Goal: Use online tool/utility: Utilize a website feature to perform a specific function

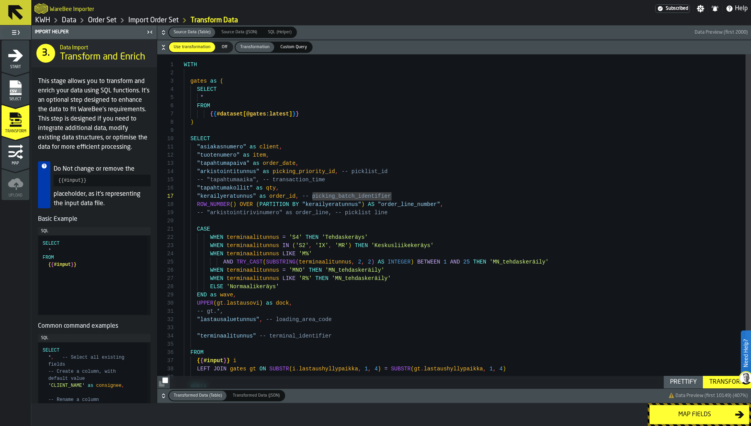
scroll to position [49, 0]
type textarea "**********"
click at [211, 128] on div "WITH gates as ( SELECT * FROM { { #dataset [ @gates:latest ] } } ) SELECT "asia…" at bounding box center [468, 235] width 568 height 362
click at [580, 124] on div "WITH gates as ( SELECT * FROM { { #dataset [ @gates:latest ] } } ) SELECT "asia…" at bounding box center [468, 235] width 568 height 362
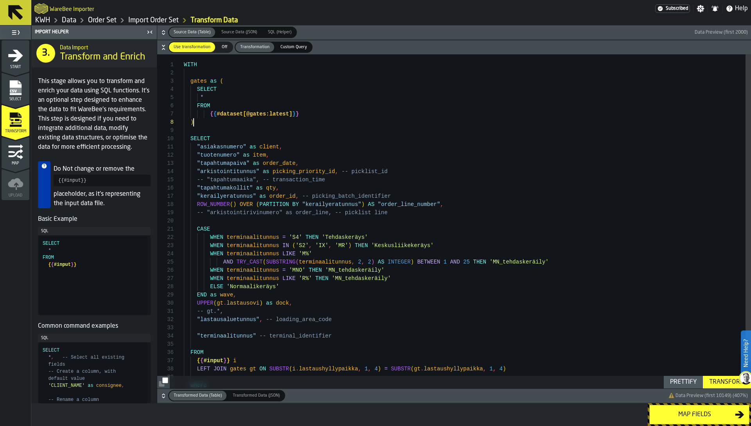
scroll to position [58, 0]
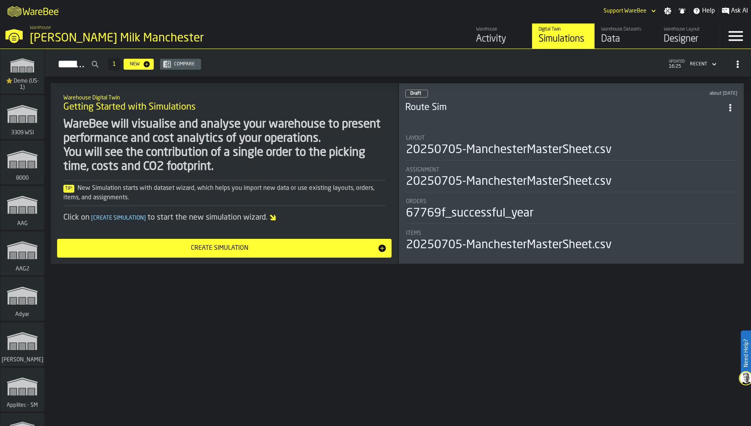
click at [311, 119] on div "WareBee will visualise and analyse your warehouse to present performance and co…" at bounding box center [224, 145] width 322 height 56
